Goal: Book appointment/travel/reservation

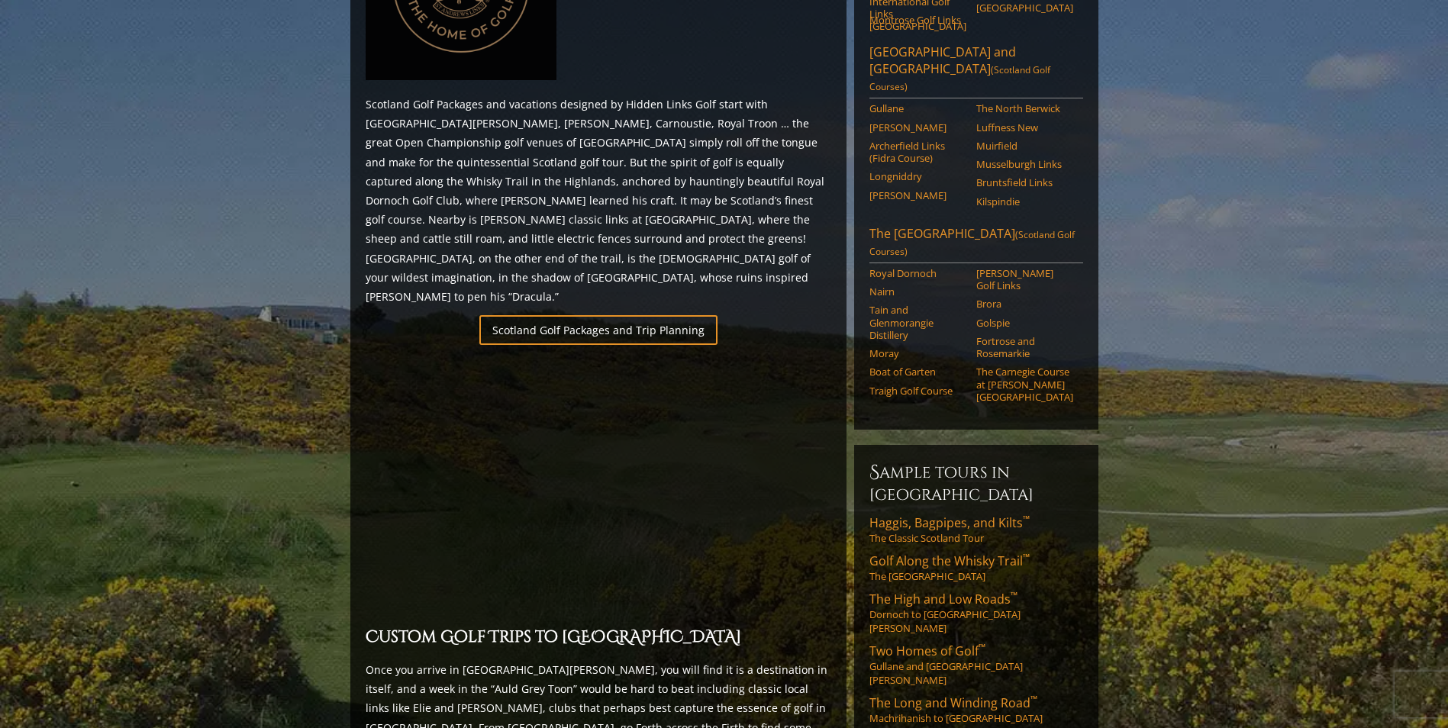
scroll to position [838, 0]
click at [935, 588] on link "The High and Low Roads ™ Dornoch to [GEOGRAPHIC_DATA][PERSON_NAME]" at bounding box center [976, 610] width 214 height 44
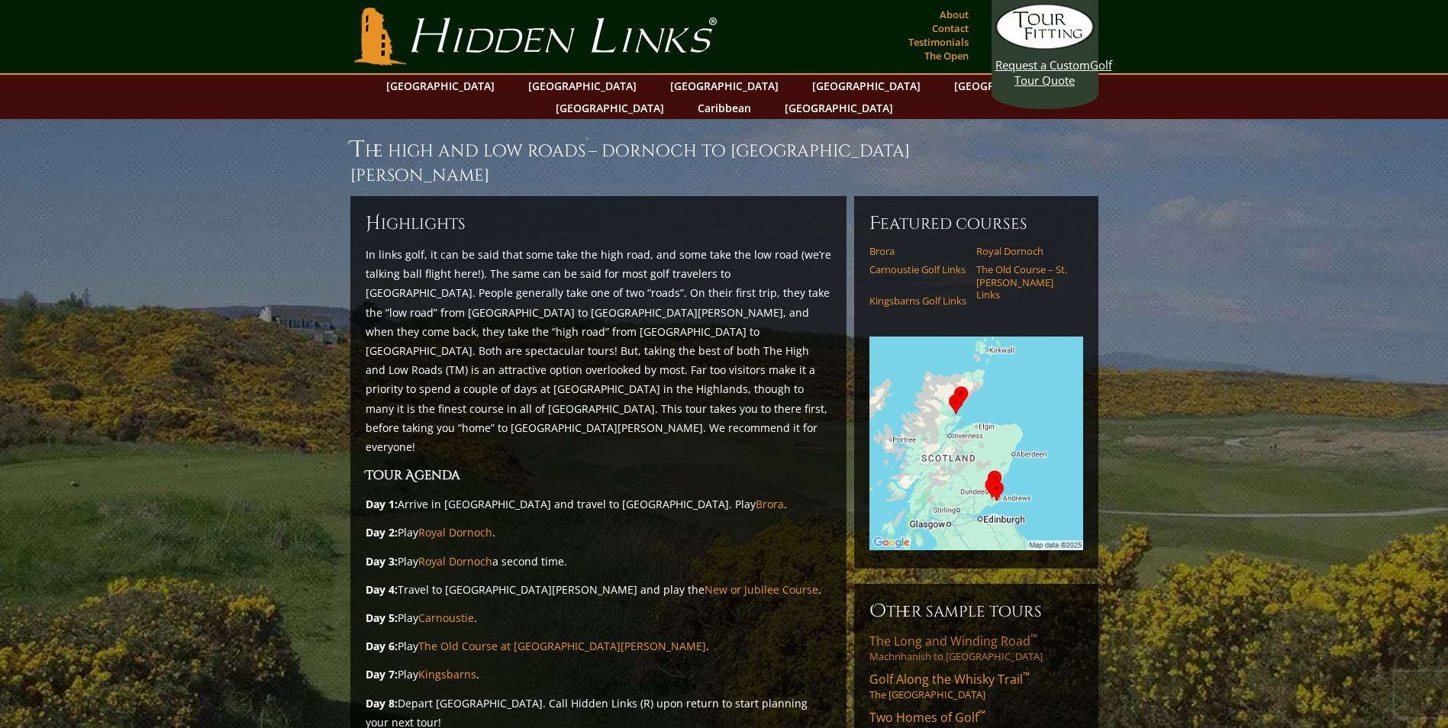
click at [920, 633] on span "The Long and Winding Road ™" at bounding box center [953, 641] width 168 height 17
